Goal: Information Seeking & Learning: Check status

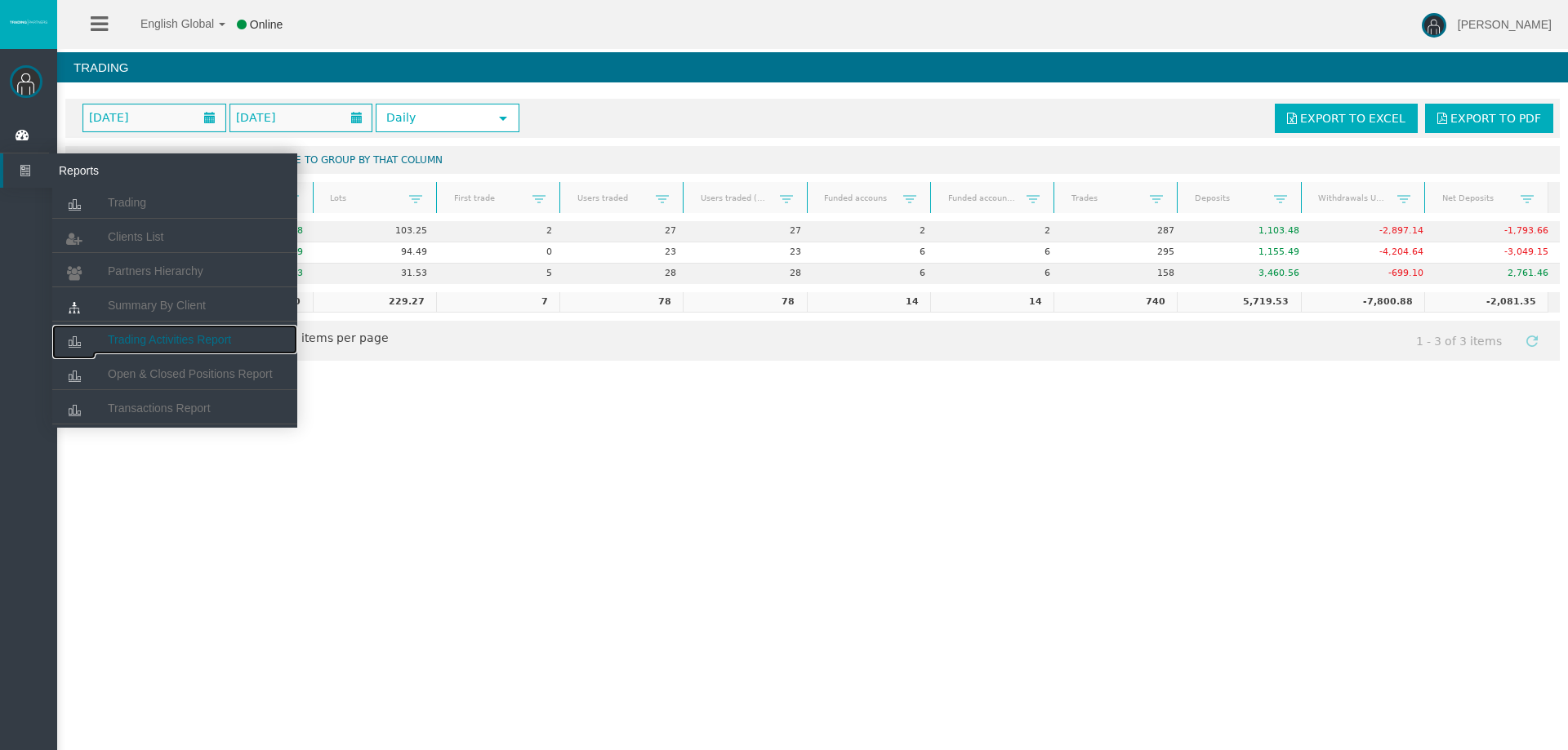
click at [175, 339] on span "Trading Activities Report" at bounding box center [169, 339] width 123 height 13
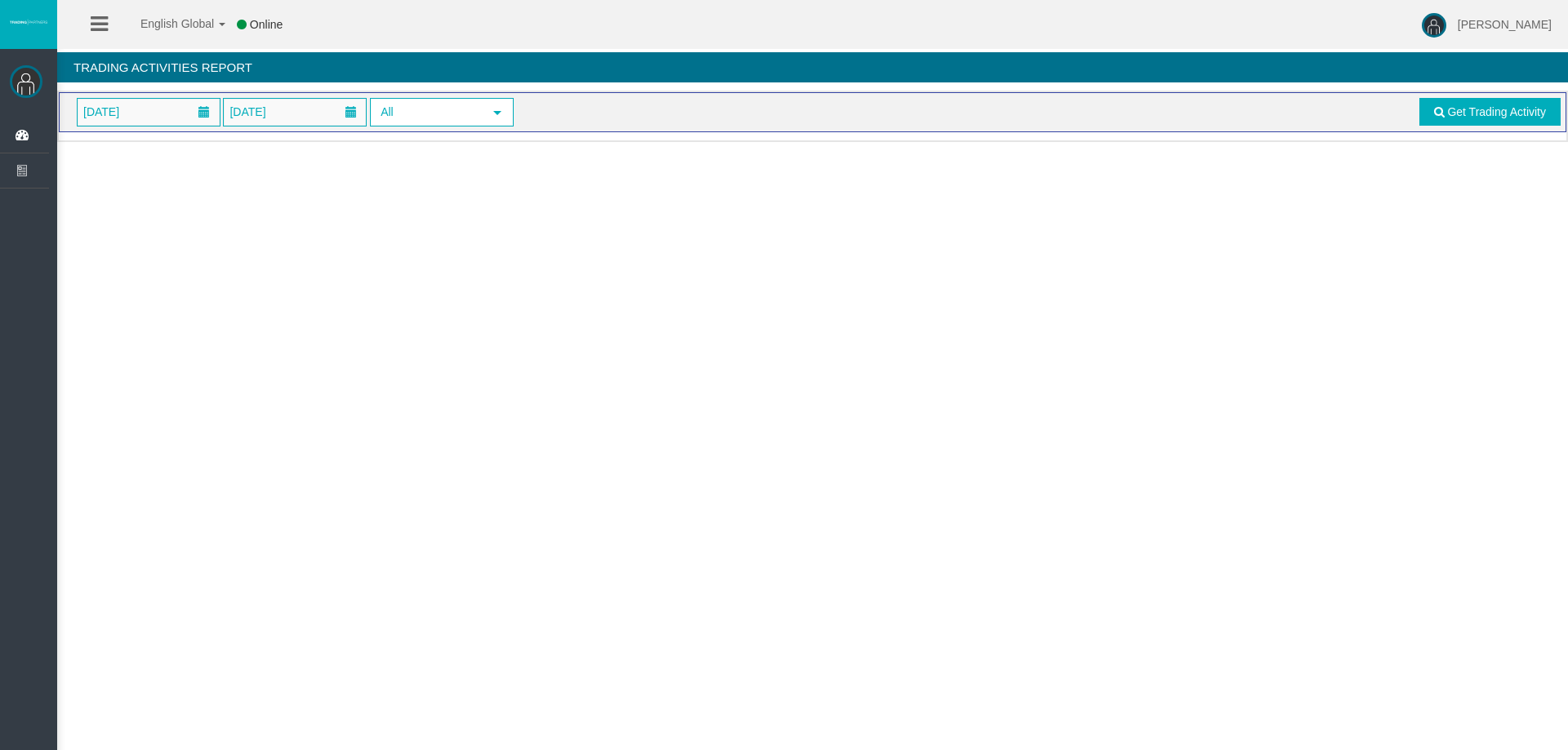
click at [186, 125] on span "01/09/2025" at bounding box center [148, 111] width 143 height 29
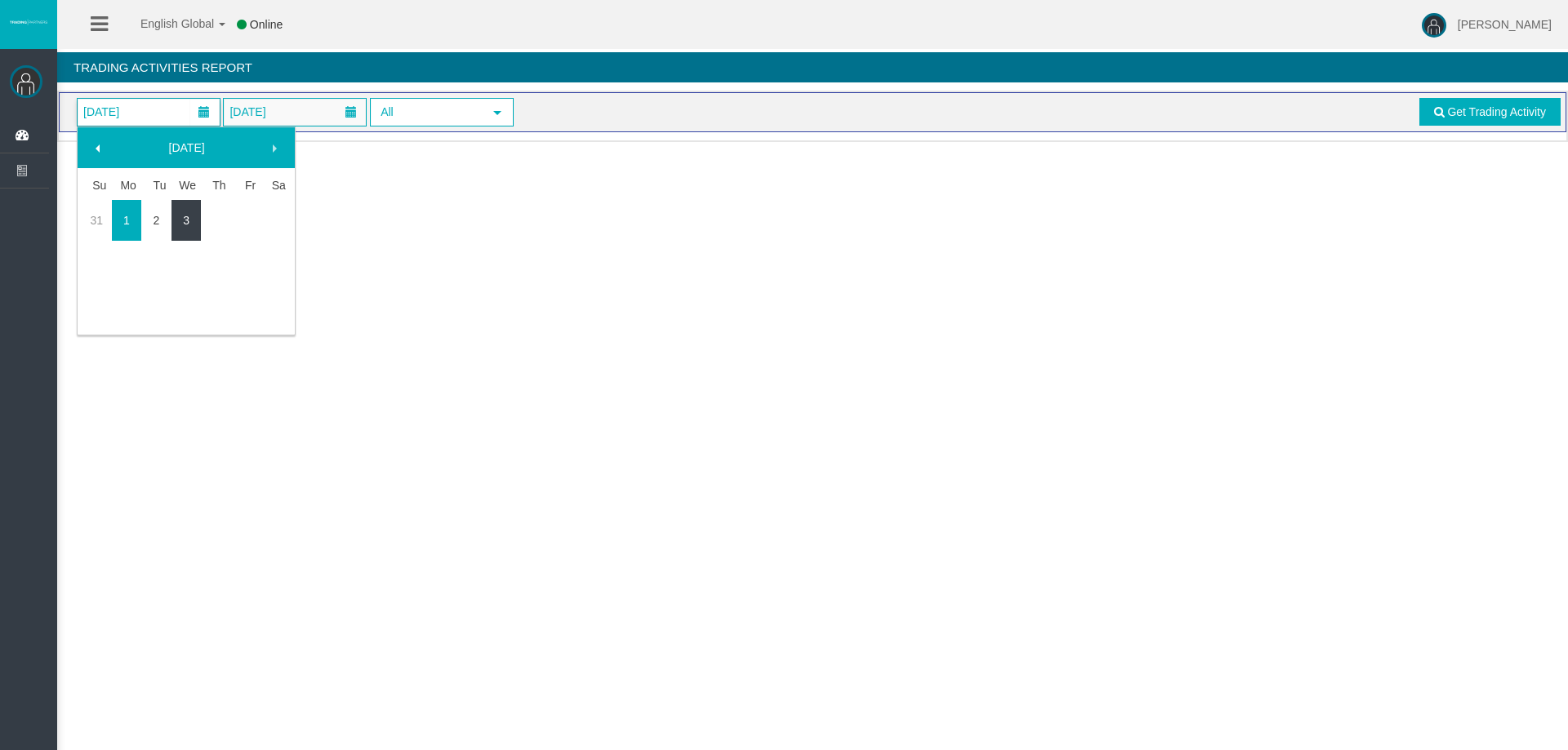
click at [189, 230] on link "3" at bounding box center [186, 221] width 30 height 30
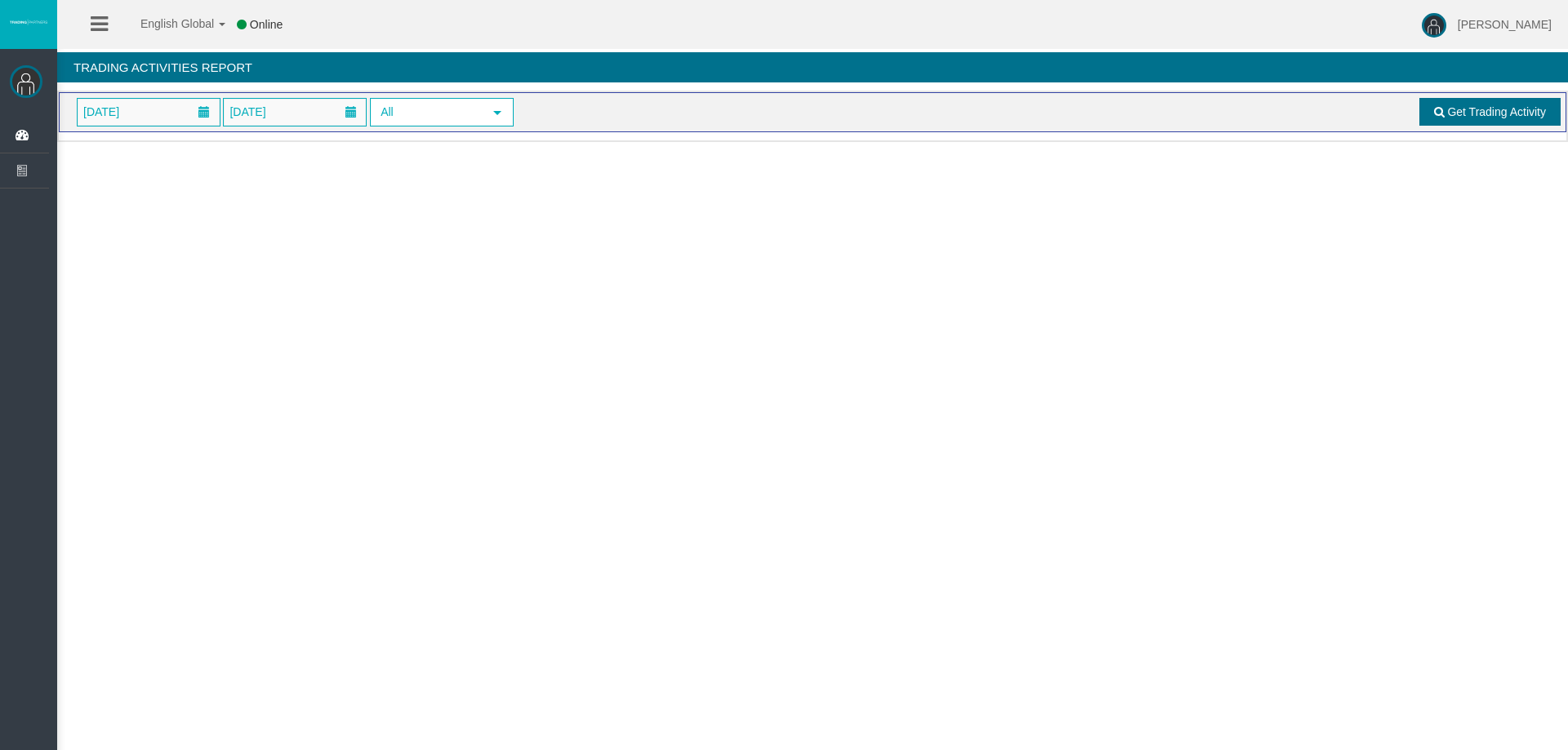
click at [1438, 116] on span at bounding box center [1439, 111] width 11 height 11
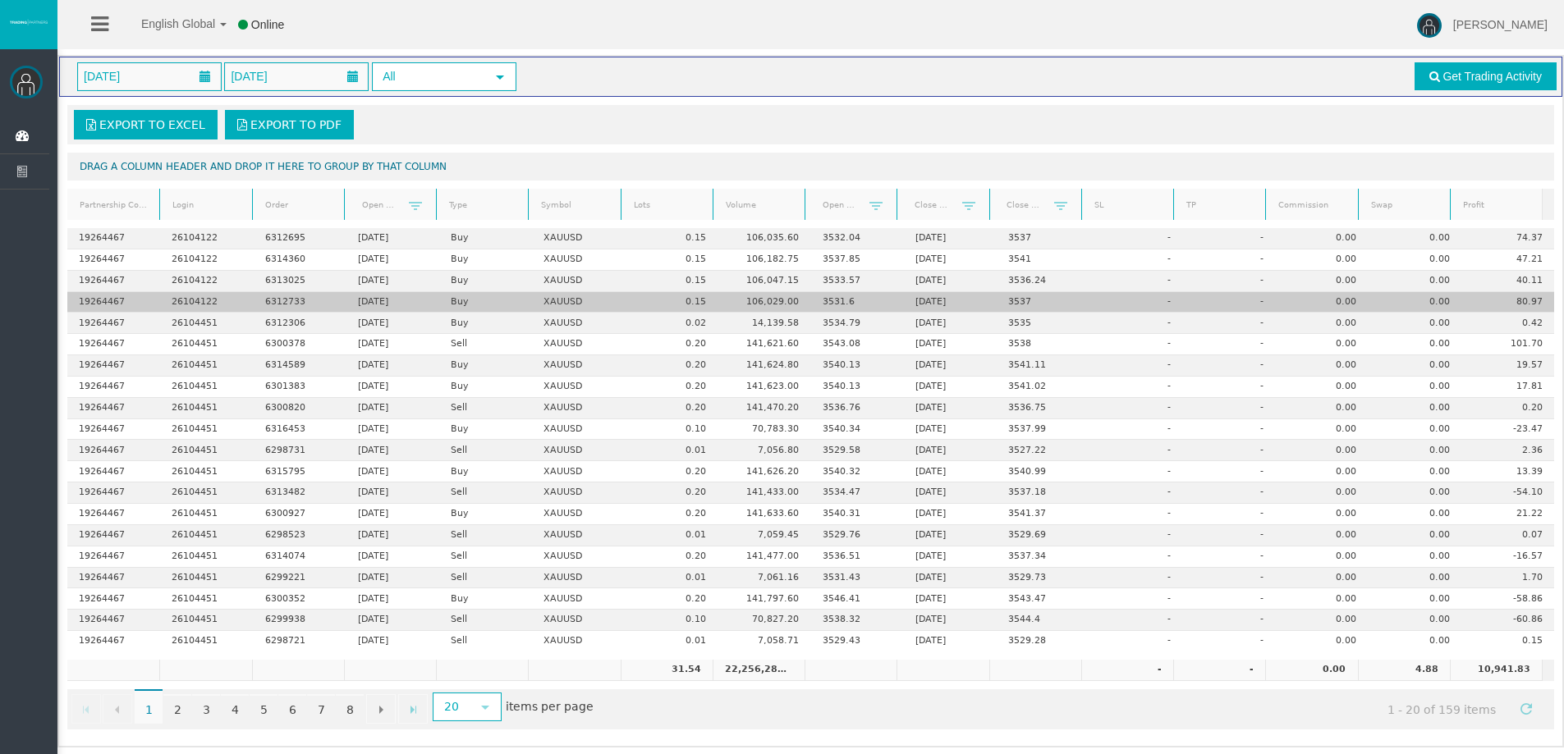
scroll to position [39, 0]
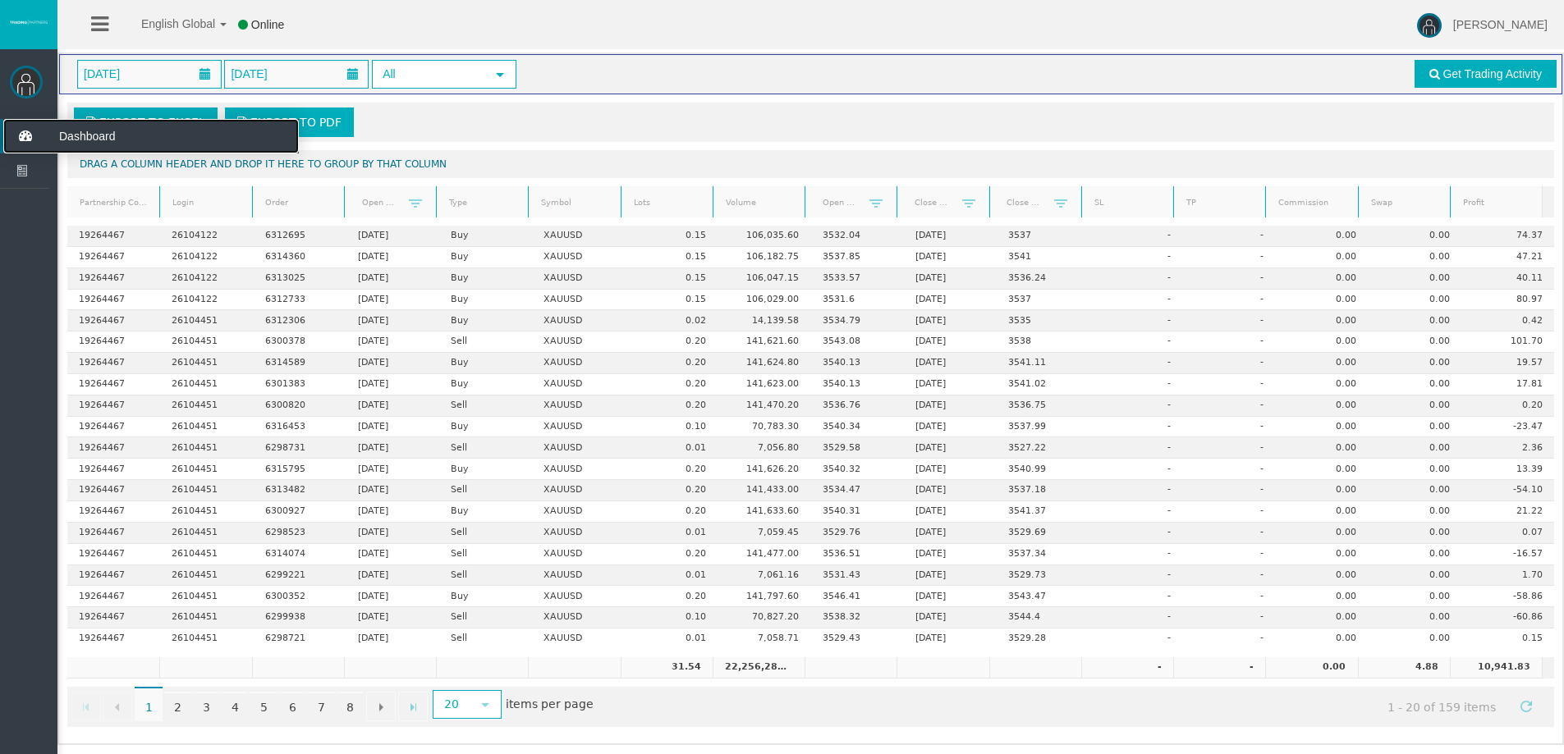
click at [32, 142] on icon at bounding box center [25, 136] width 44 height 34
